Goal: Transaction & Acquisition: Purchase product/service

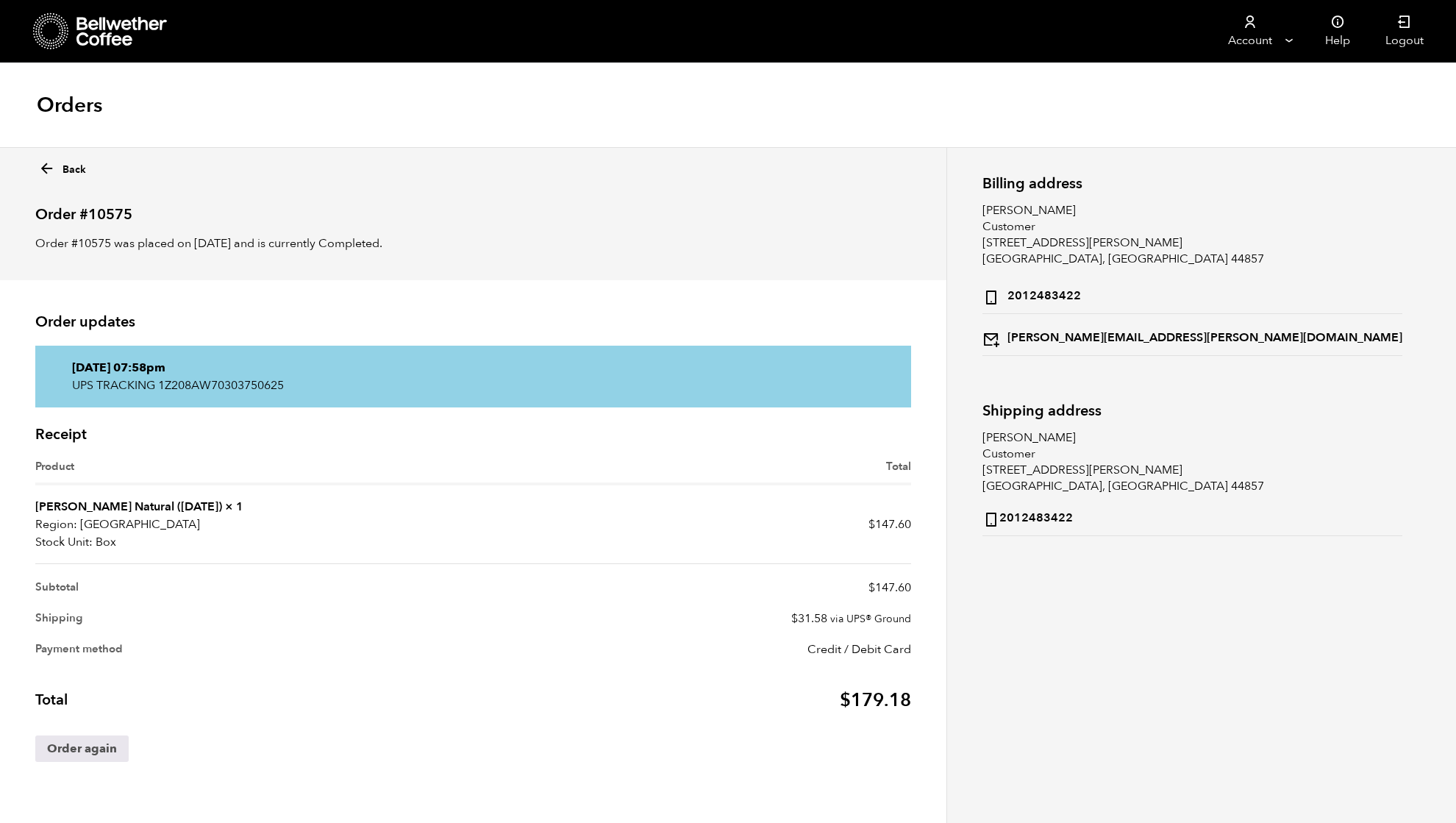
click at [98, 35] on icon at bounding box center [123, 31] width 92 height 29
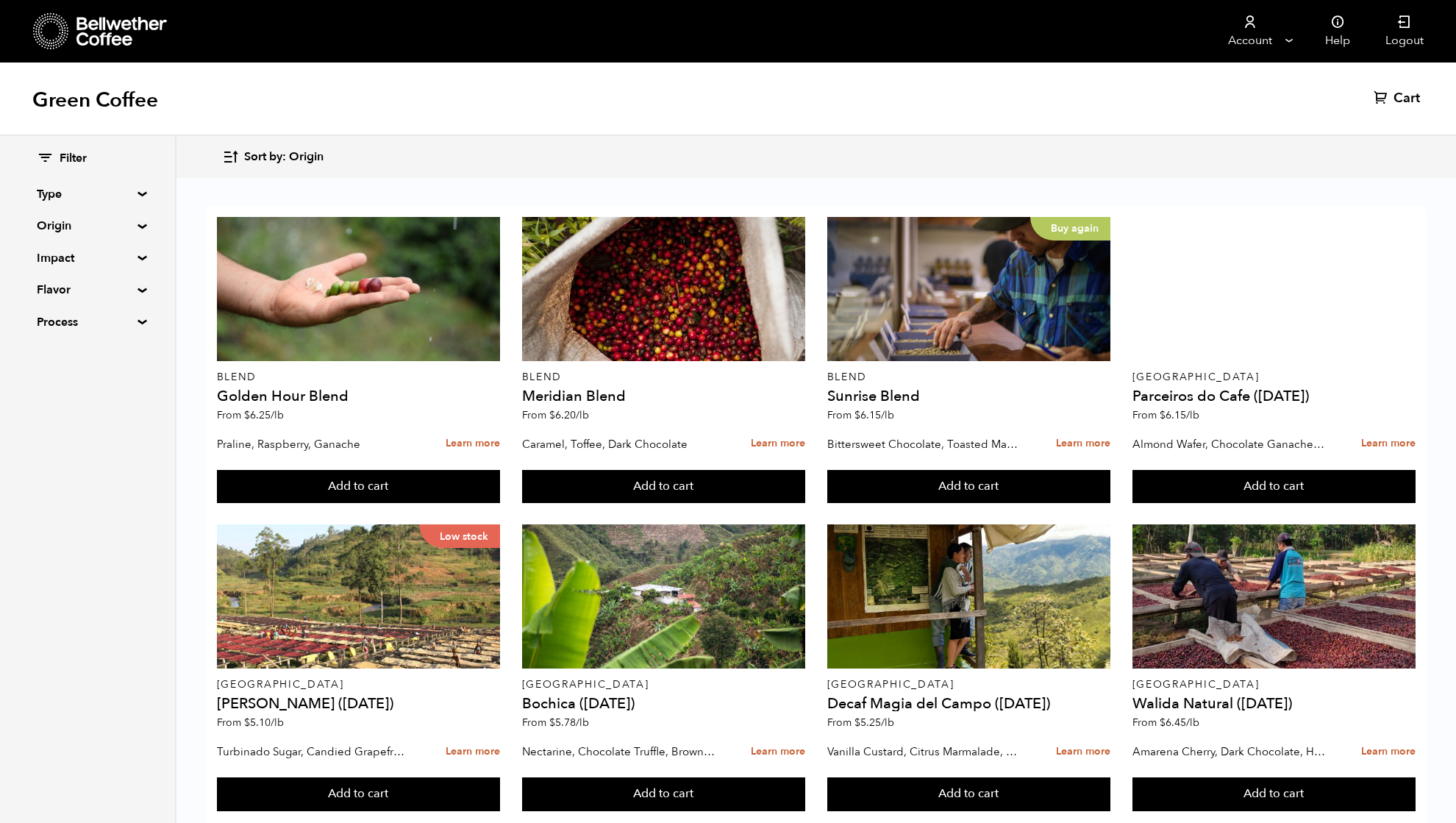
click at [94, 230] on summary "Origin" at bounding box center [88, 226] width 101 height 18
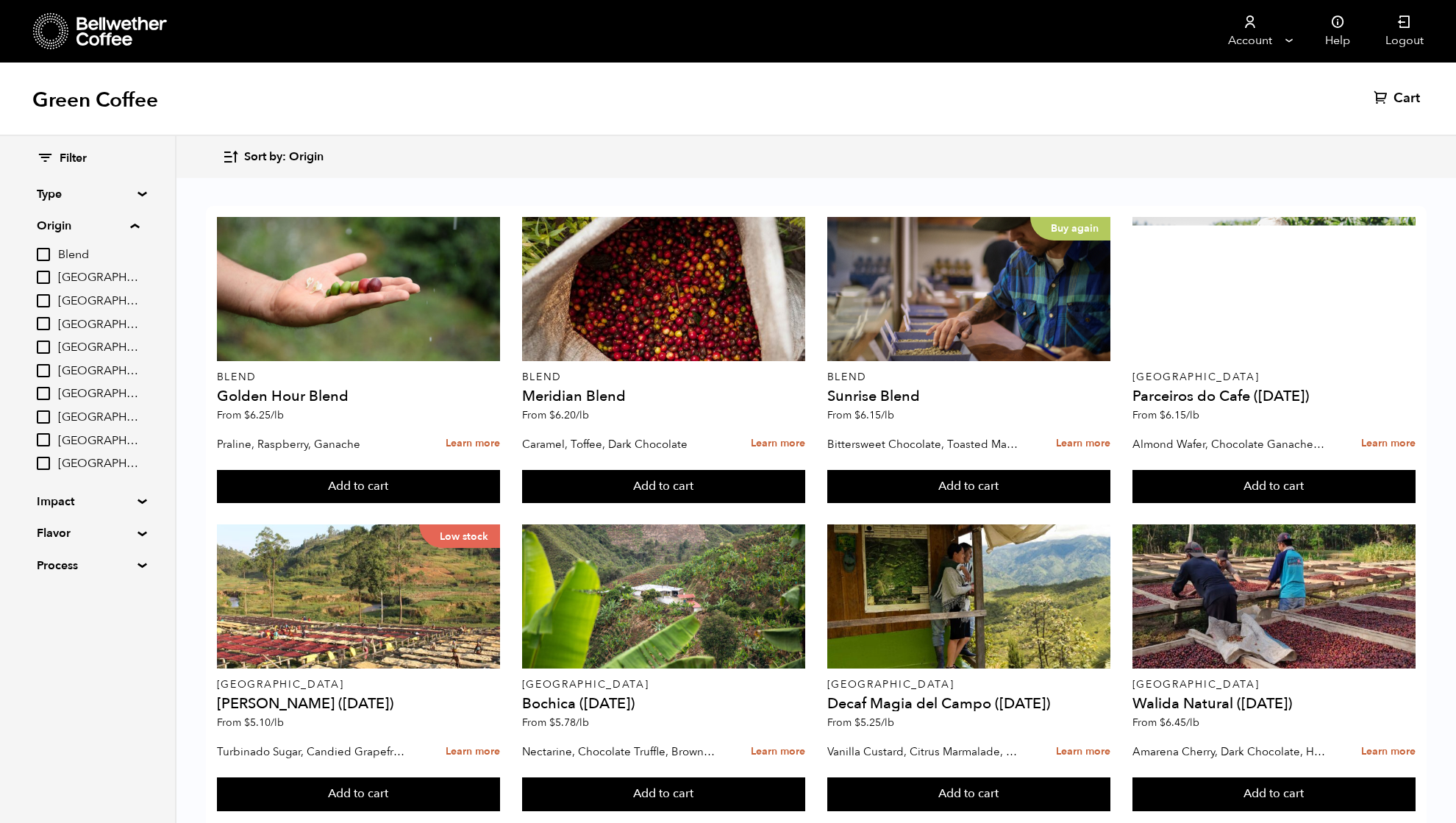
click at [45, 391] on input "[GEOGRAPHIC_DATA]" at bounding box center [43, 393] width 13 height 13
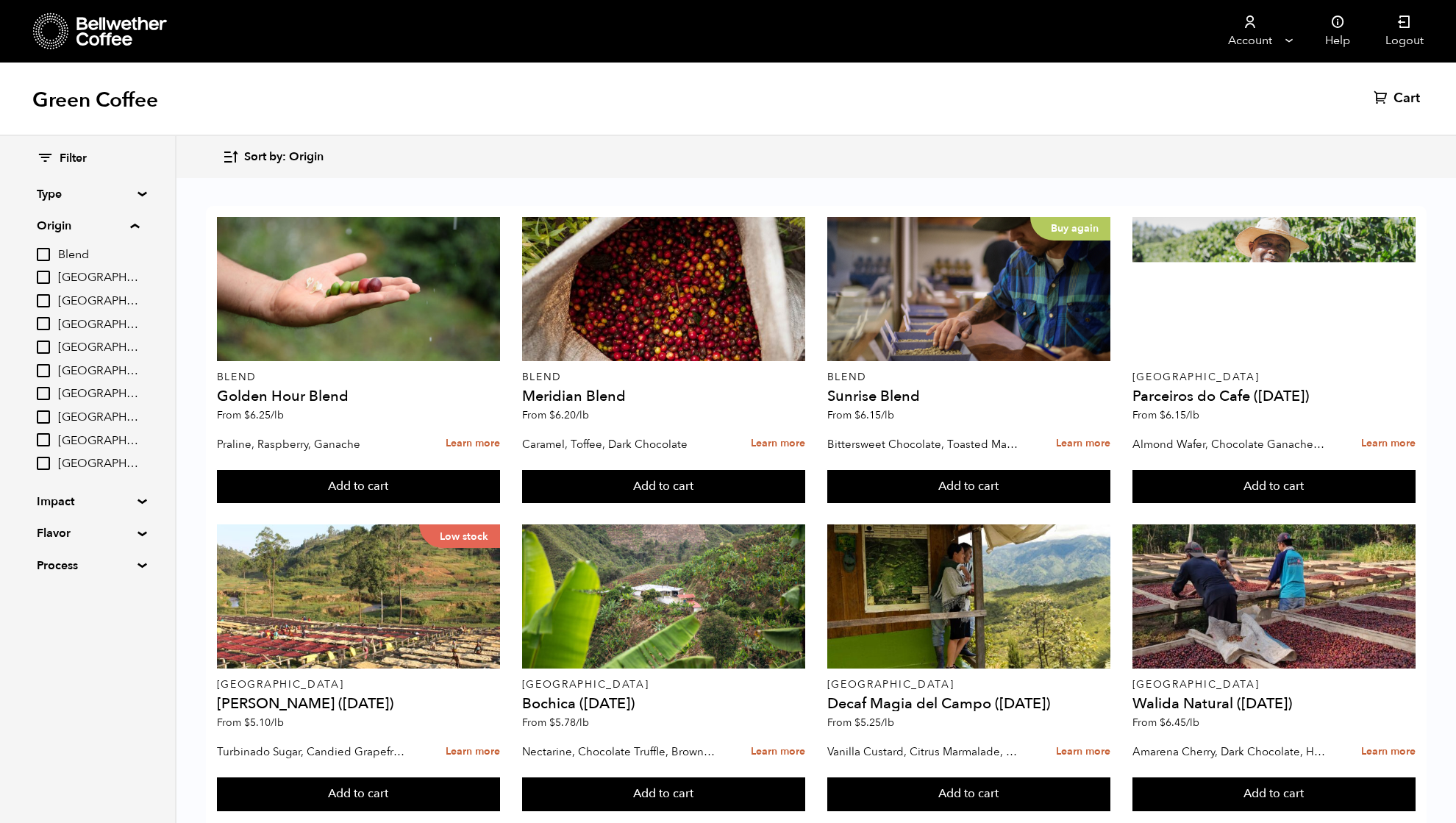
checkbox input "true"
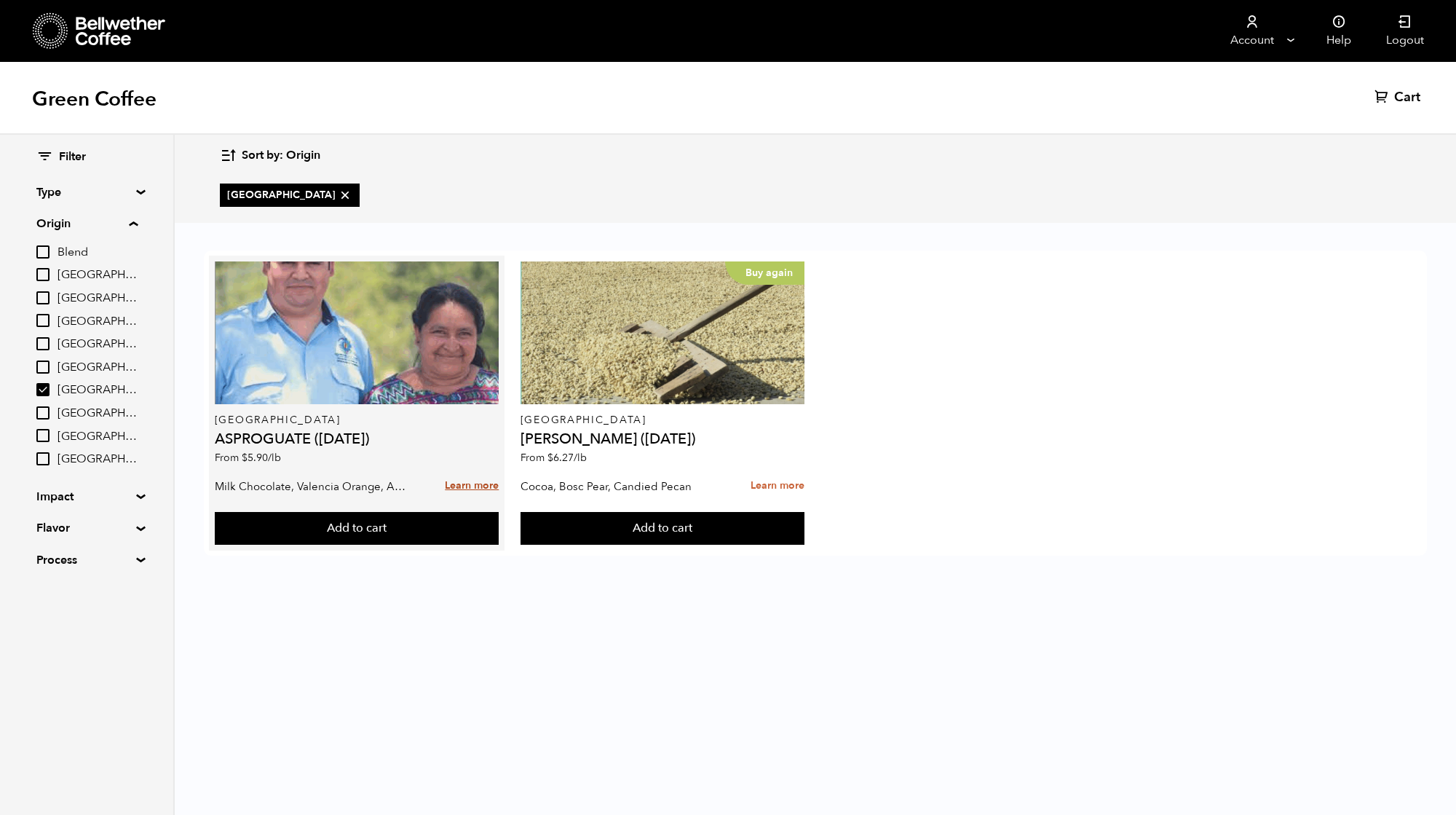
click at [463, 484] on link "Learn more" at bounding box center [471, 486] width 54 height 31
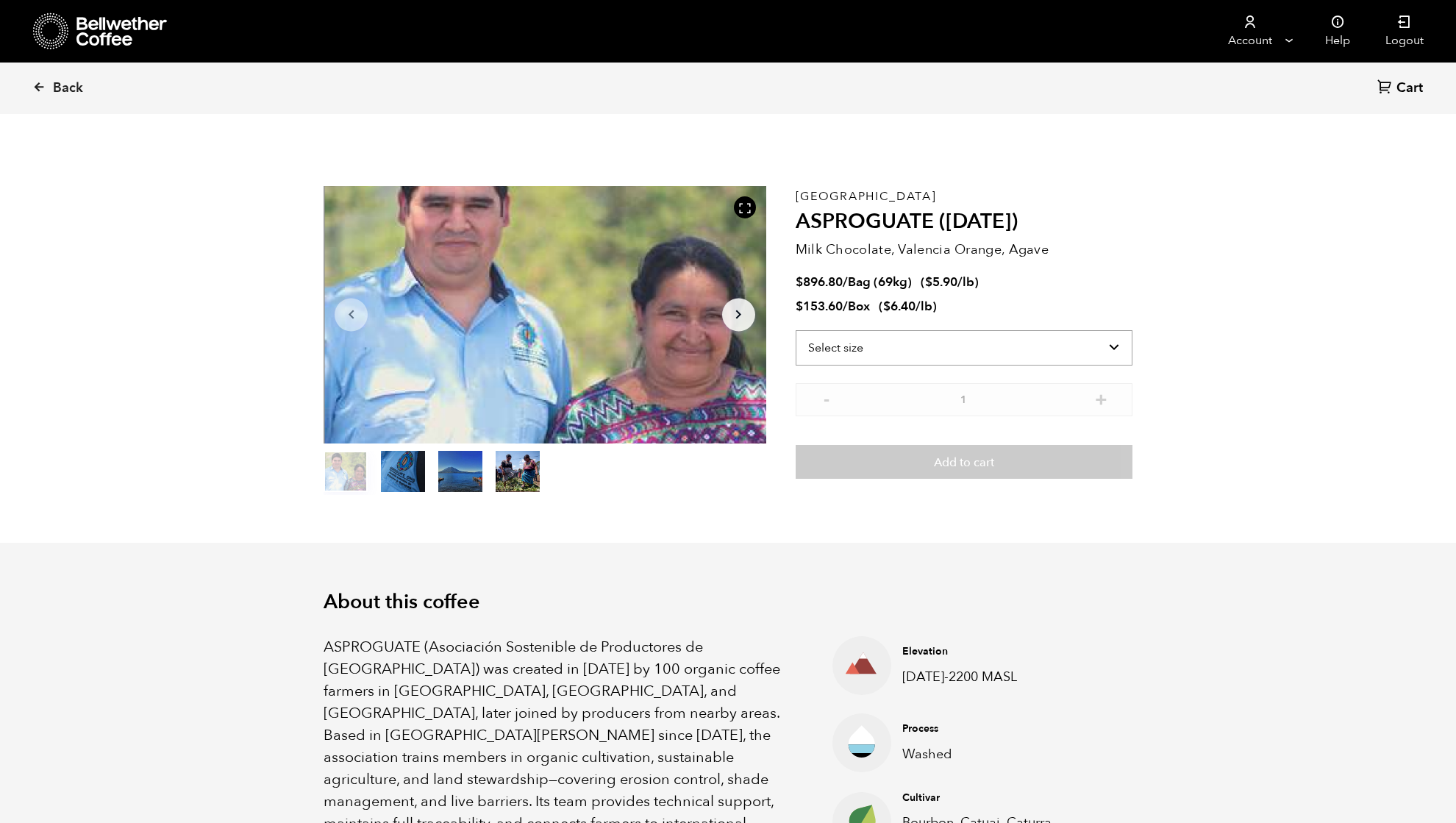
click at [858, 348] on select "Select size Bag (69kg) (152 lbs) Box (24 lbs)" at bounding box center [964, 348] width 337 height 35
select select "box"
click at [796, 330] on select "Select size Bag (69kg) (152 lbs) Box (24 lbs)" at bounding box center [964, 348] width 337 height 35
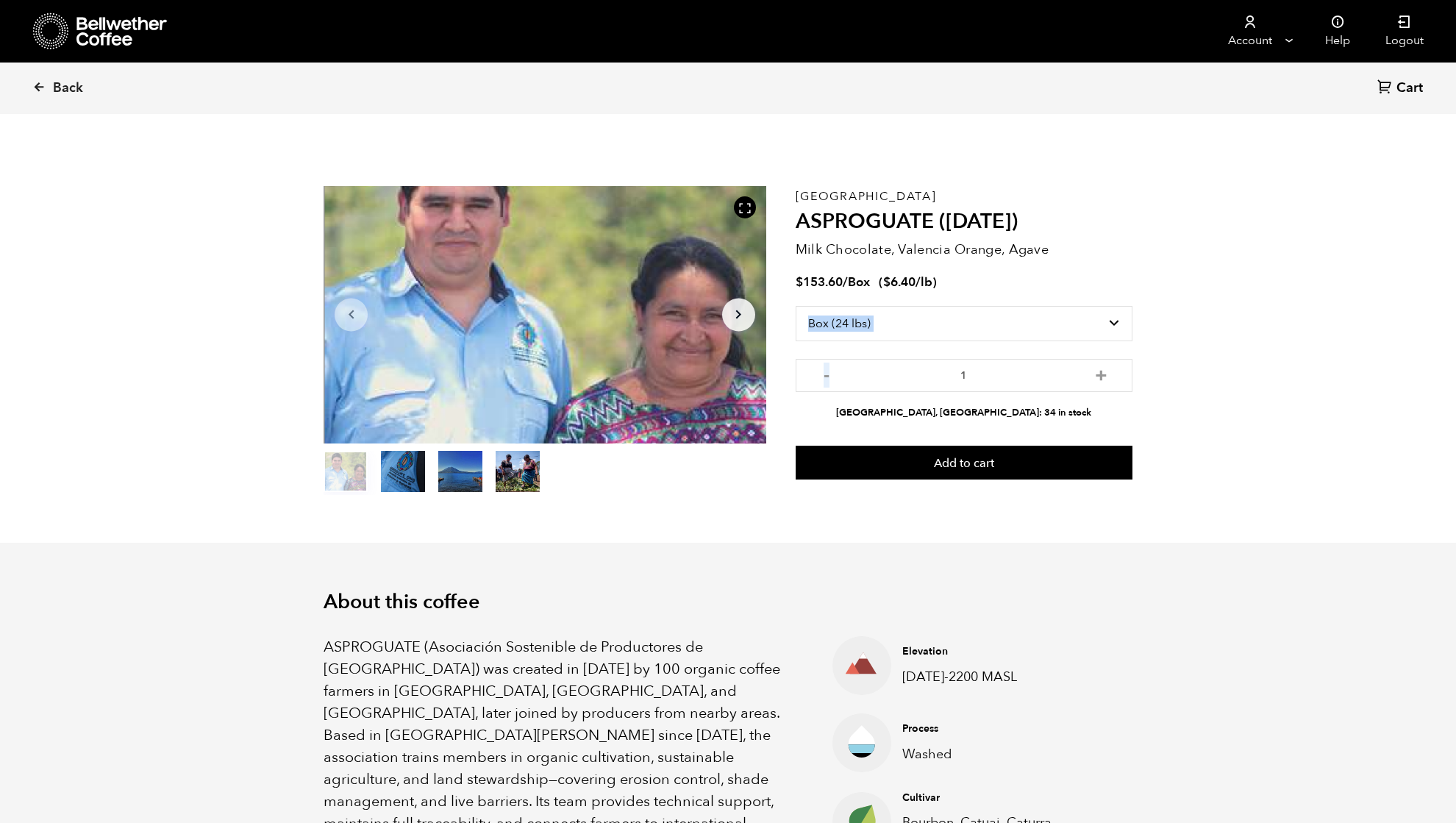
click at [957, 475] on button "Add to cart" at bounding box center [964, 462] width 337 height 34
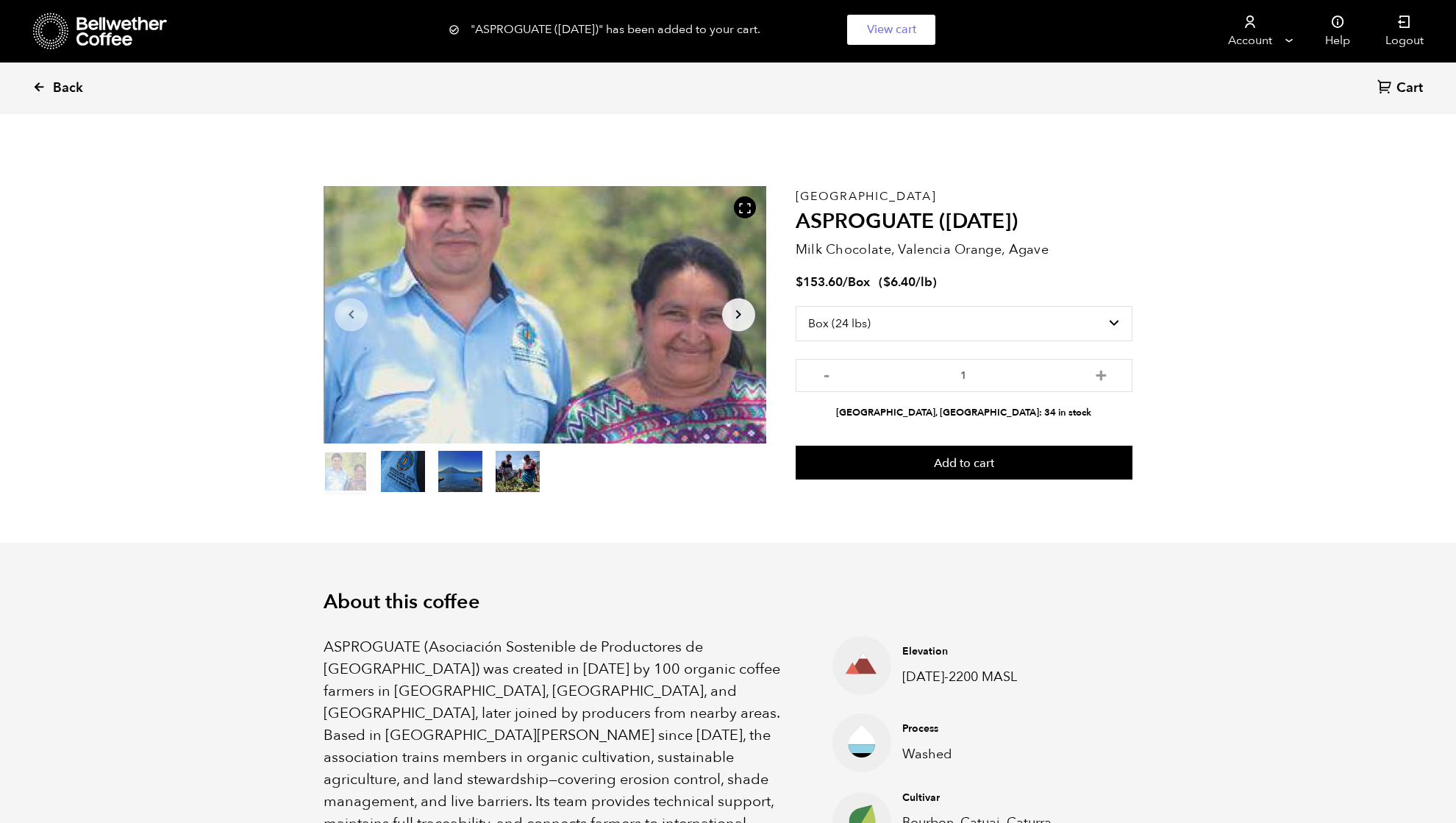
click at [60, 87] on span "Back" at bounding box center [68, 88] width 30 height 18
